Goal: Task Accomplishment & Management: Complete application form

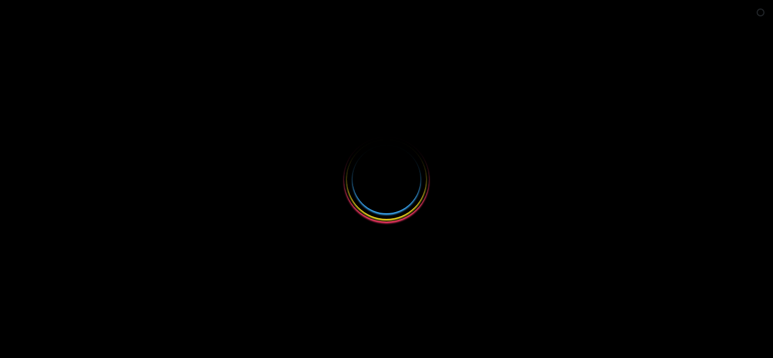
select select
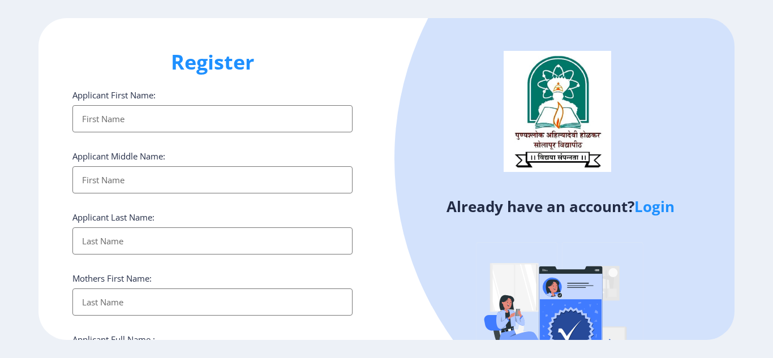
click at [657, 200] on link "Login" at bounding box center [654, 206] width 40 height 20
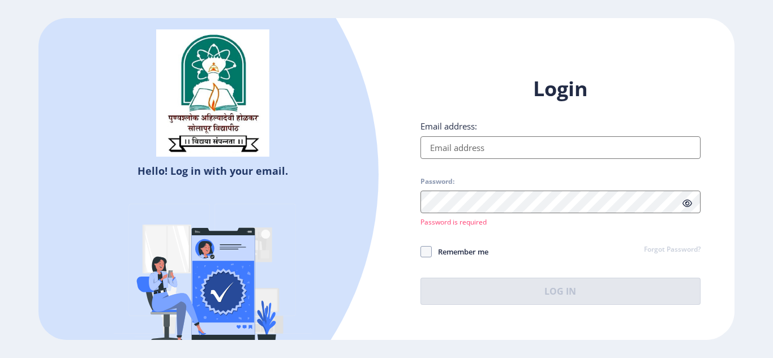
click at [490, 154] on input "Email address:" at bounding box center [560, 147] width 280 height 23
type input "[EMAIL_ADDRESS][DOMAIN_NAME]"
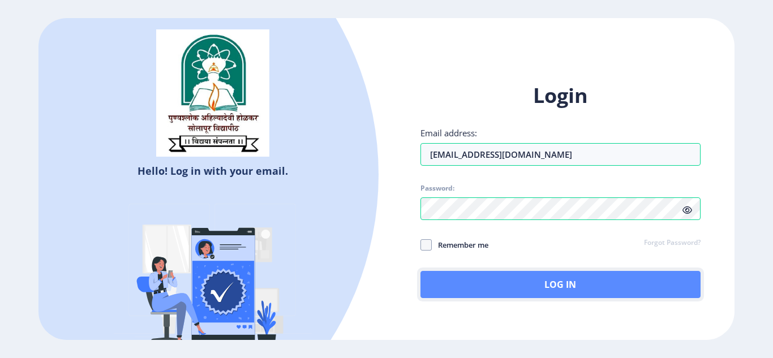
click at [493, 279] on button "Log In" at bounding box center [560, 284] width 280 height 27
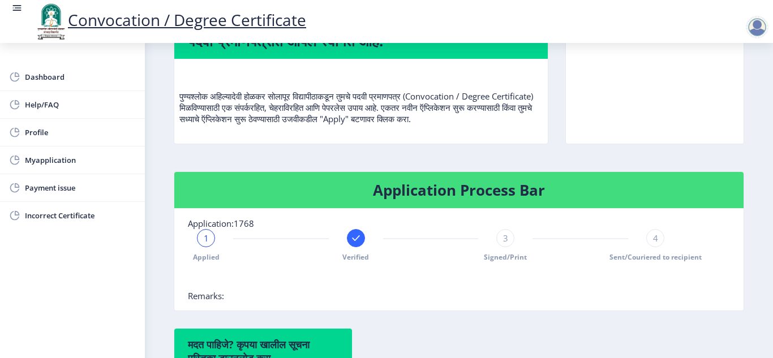
scroll to position [226, 0]
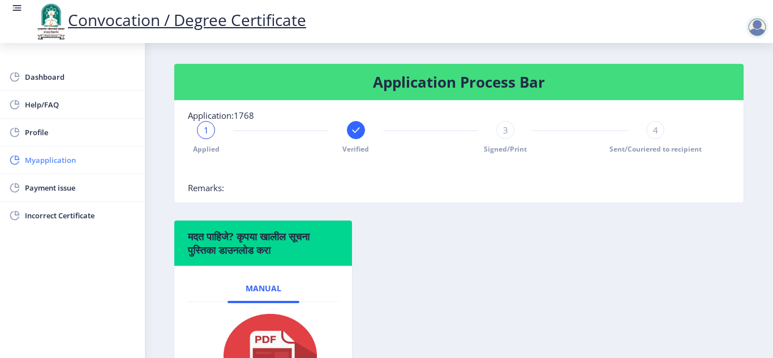
click at [49, 156] on span "Myapplication" at bounding box center [80, 160] width 111 height 14
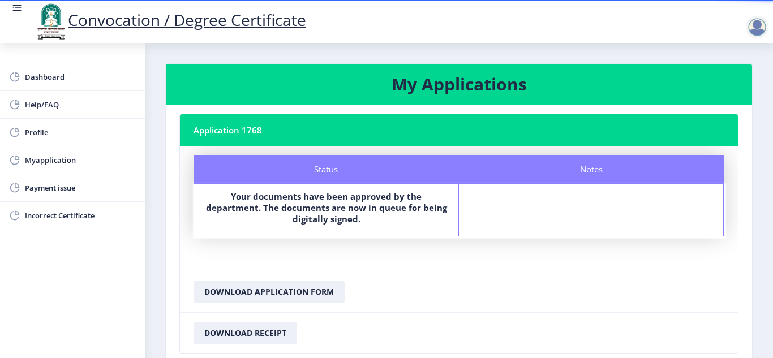
scroll to position [81, 0]
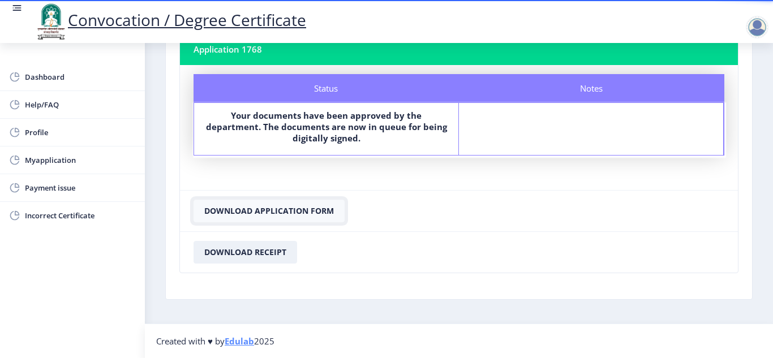
click at [264, 209] on button "Download Application Form" at bounding box center [269, 211] width 151 height 23
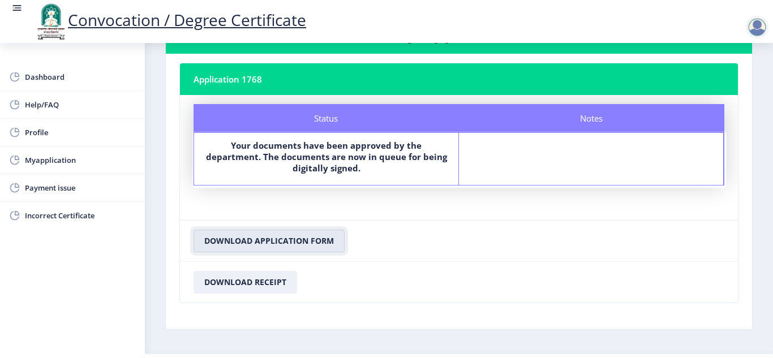
scroll to position [24, 0]
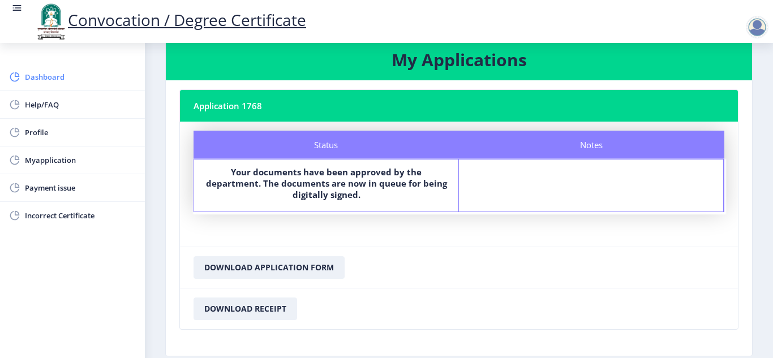
click at [24, 76] on link "Dashboard" at bounding box center [72, 76] width 145 height 27
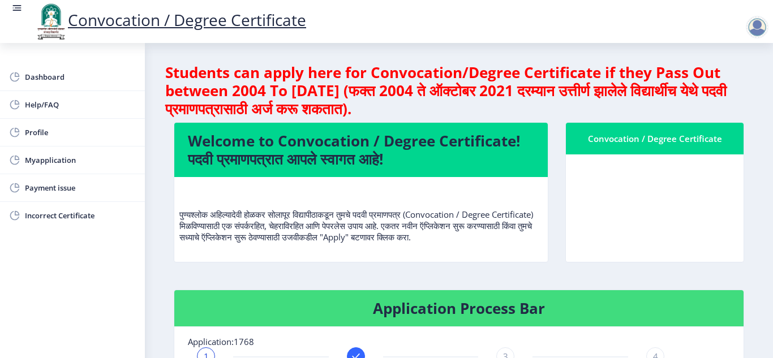
click at [754, 30] on div at bounding box center [757, 27] width 23 height 23
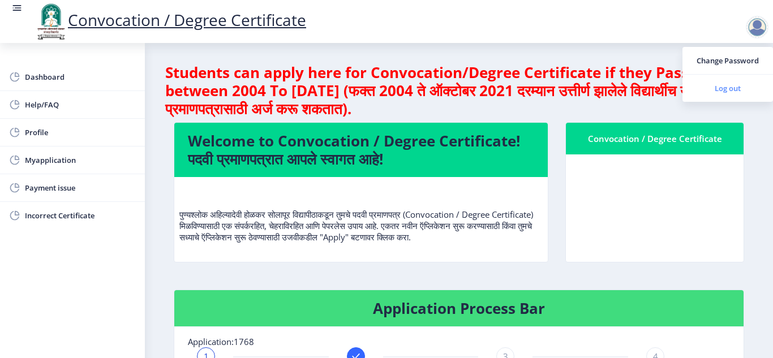
click at [724, 88] on span "Log out" at bounding box center [728, 88] width 72 height 14
